Goal: Information Seeking & Learning: Find specific fact

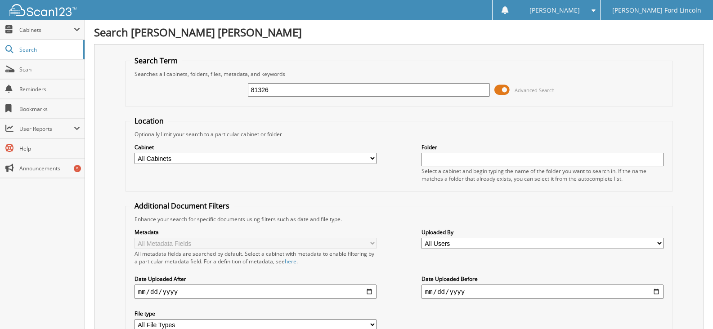
type input "81326"
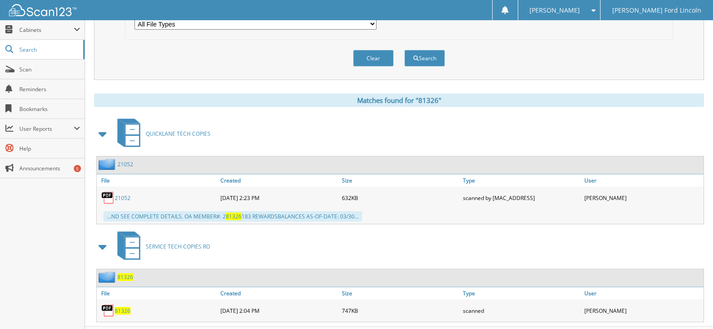
scroll to position [321, 0]
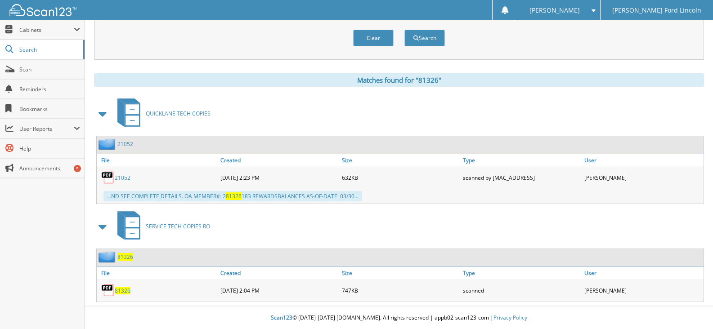
click at [118, 290] on span "81326" at bounding box center [123, 291] width 16 height 8
